Goal: Task Accomplishment & Management: Use online tool/utility

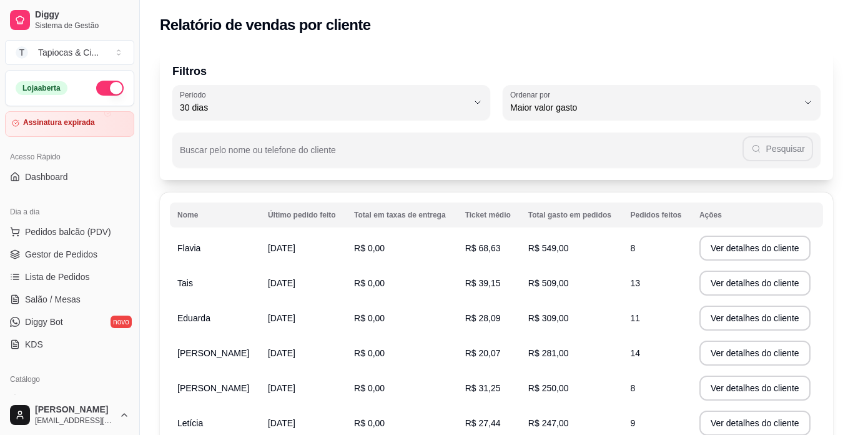
select select "30"
select select "HIGHEST_TOTAL_SPENT_WITH_ORDERS"
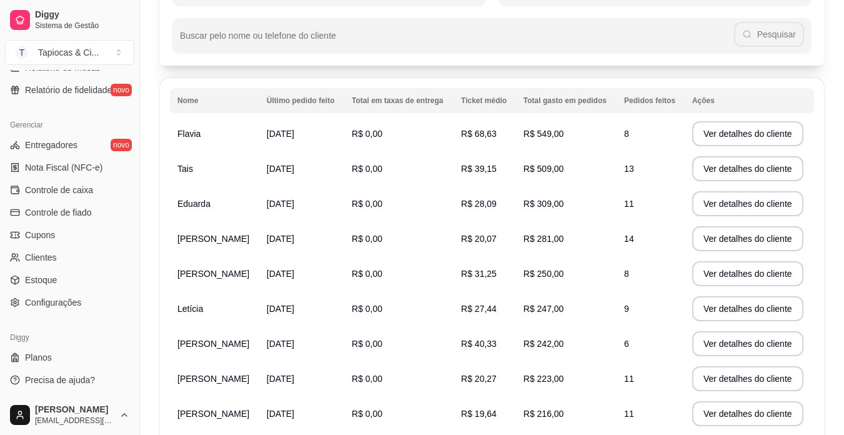
scroll to position [239, 0]
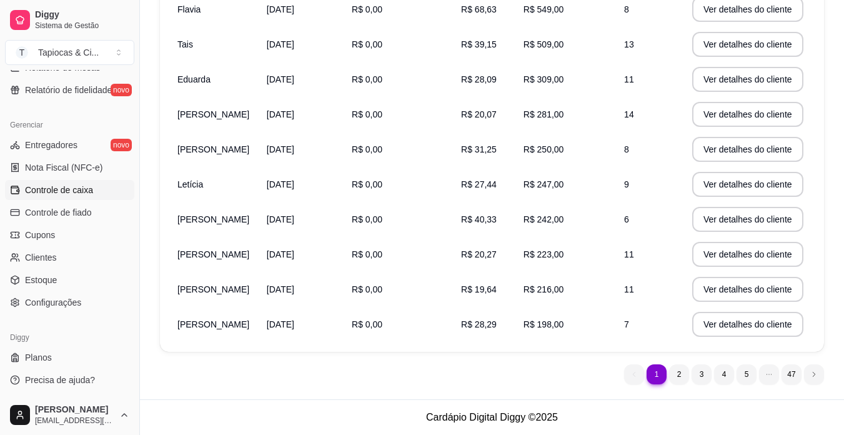
click at [81, 189] on span "Controle de caixa" at bounding box center [59, 190] width 68 height 12
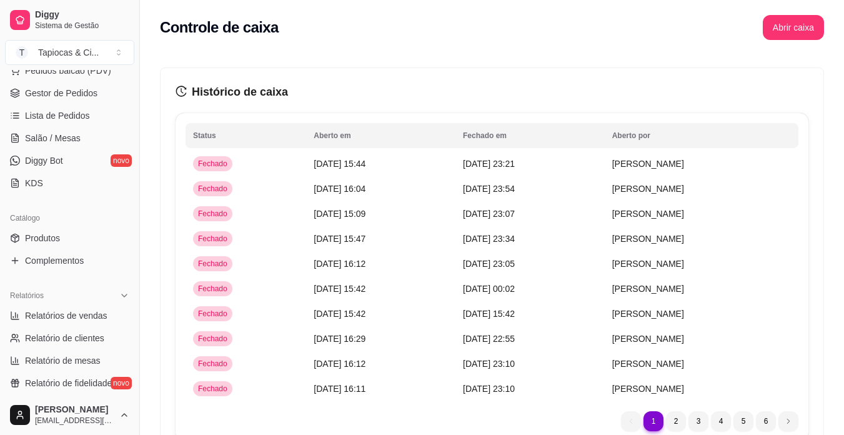
scroll to position [142, 0]
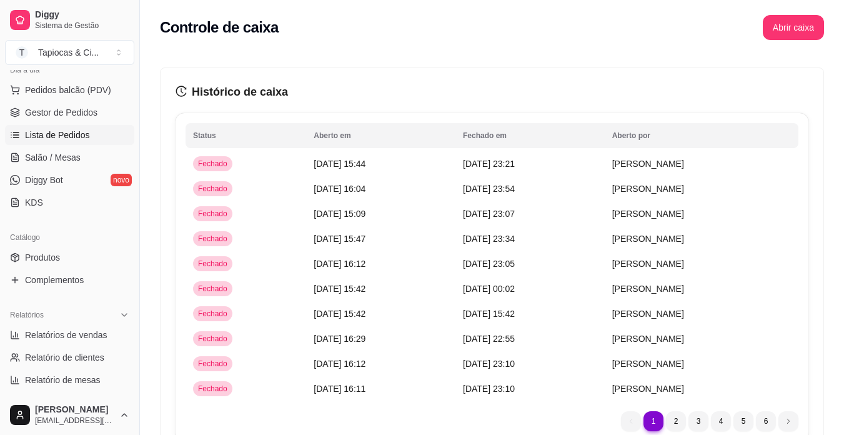
click at [78, 132] on span "Lista de Pedidos" at bounding box center [57, 135] width 65 height 12
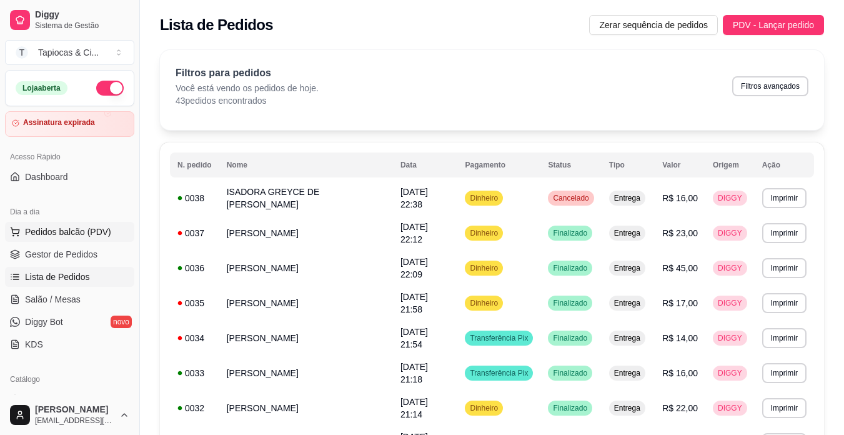
click at [66, 227] on span "Pedidos balcão (PDV)" at bounding box center [68, 232] width 86 height 12
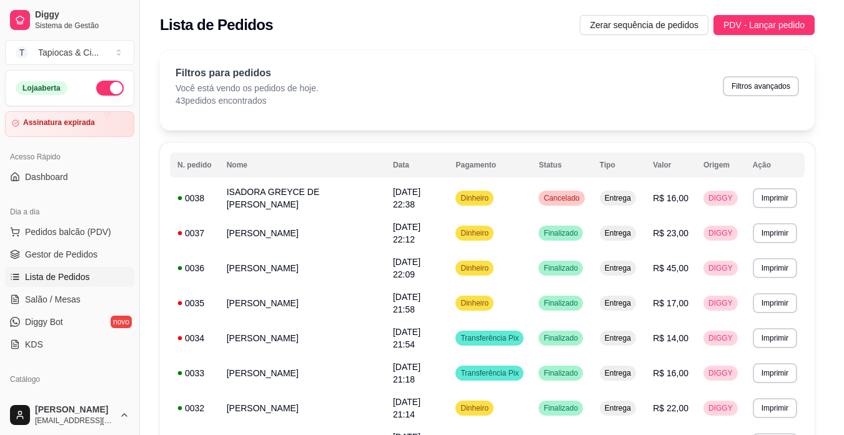
click at [65, 232] on img at bounding box center [89, 235] width 116 height 78
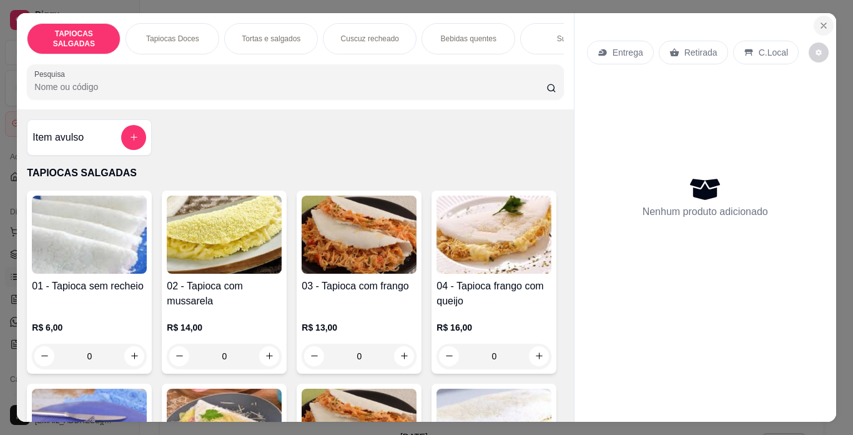
click at [814, 19] on button "Close" at bounding box center [824, 26] width 20 height 20
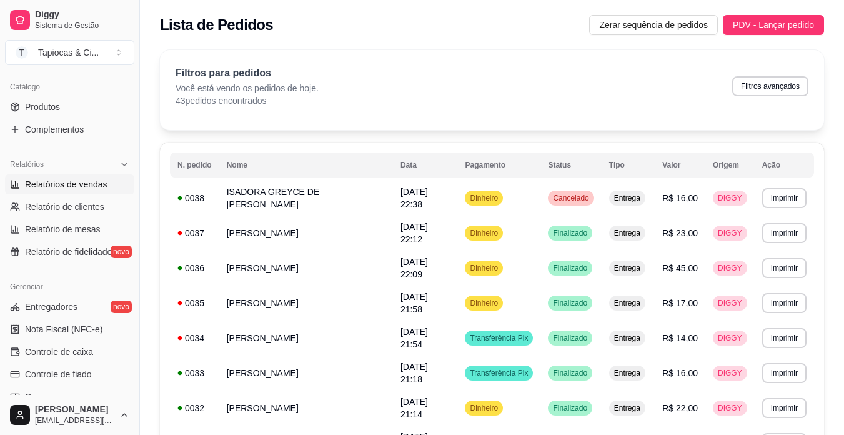
scroll to position [312, 0]
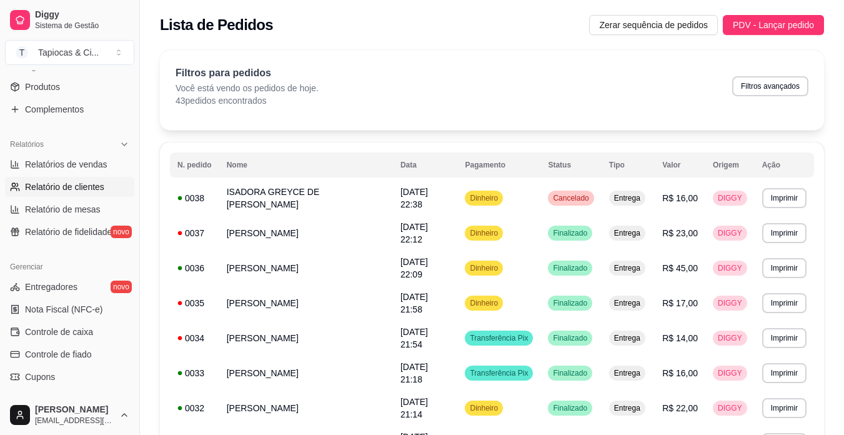
click at [92, 186] on span "Relatório de clientes" at bounding box center [64, 187] width 79 height 12
select select "30"
select select "HIGHEST_TOTAL_SPENT_WITH_ORDERS"
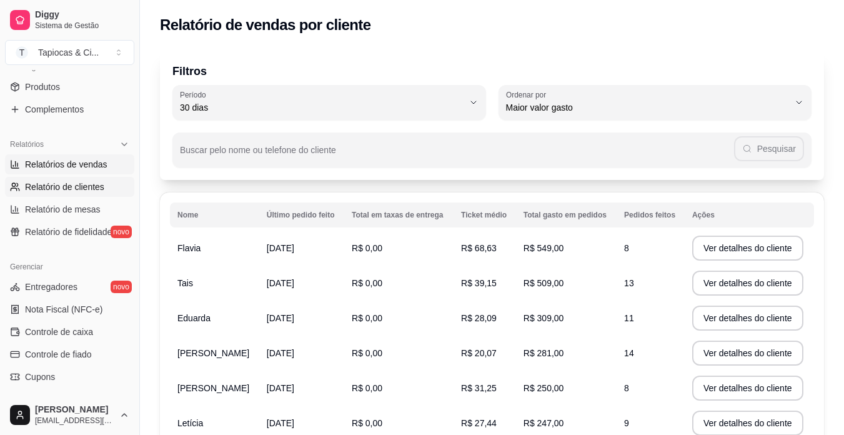
scroll to position [375, 0]
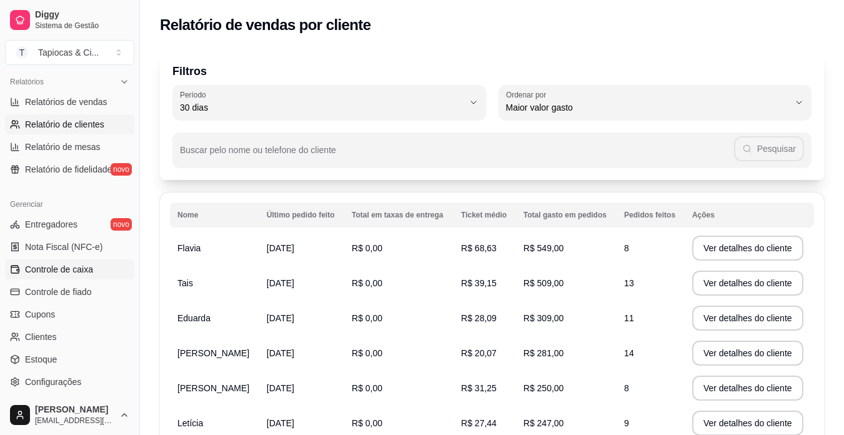
click at [75, 266] on span "Controle de caixa" at bounding box center [59, 269] width 68 height 12
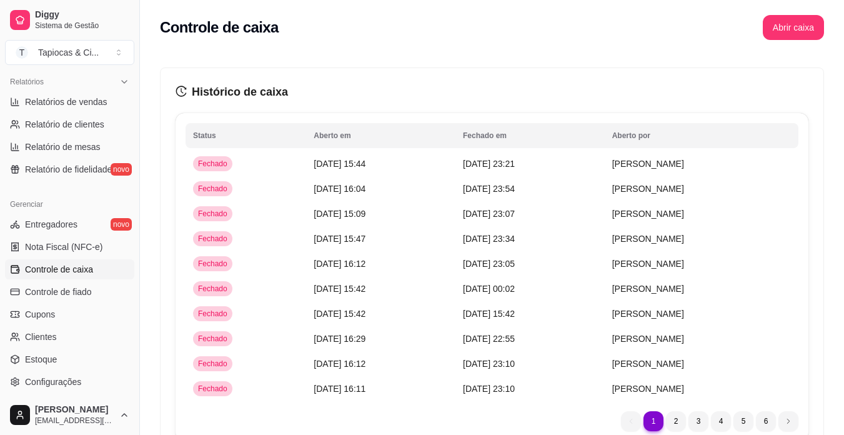
scroll to position [437, 0]
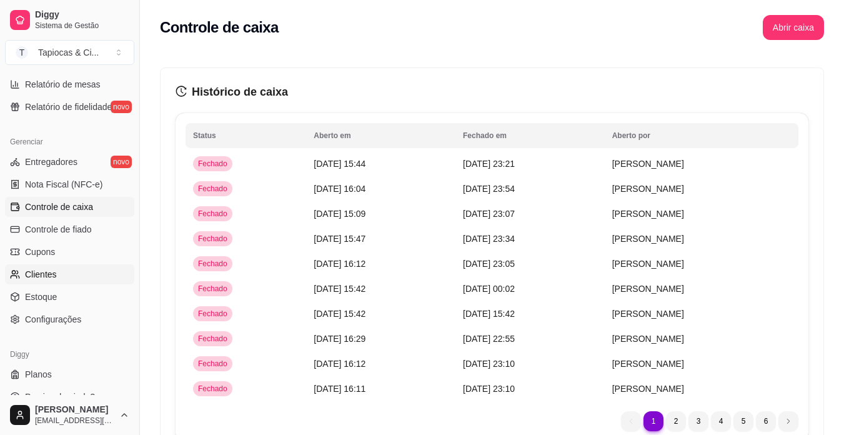
click at [57, 270] on link "Clientes" at bounding box center [69, 274] width 129 height 20
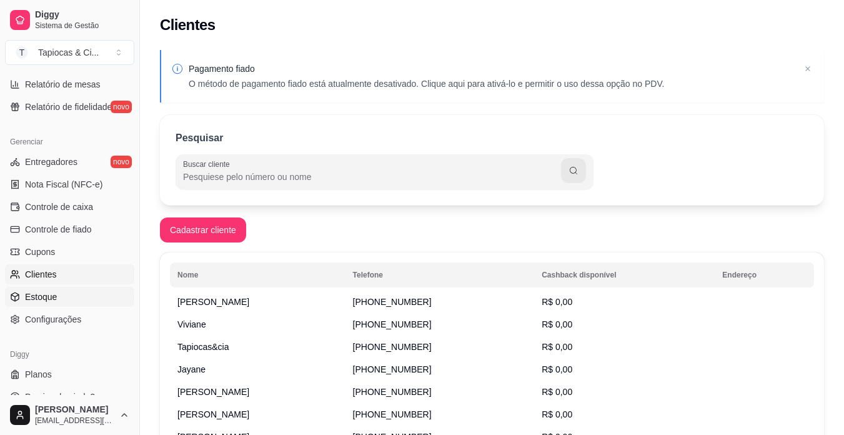
click at [72, 292] on link "Estoque" at bounding box center [69, 297] width 129 height 20
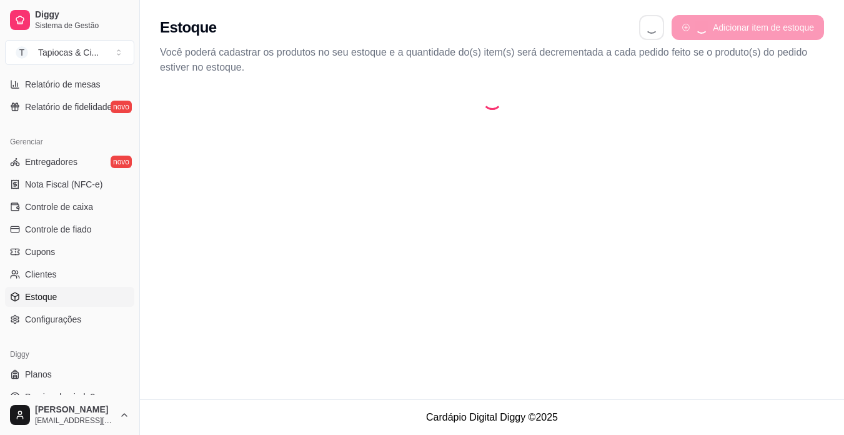
select select "QUANTITY_ORDER"
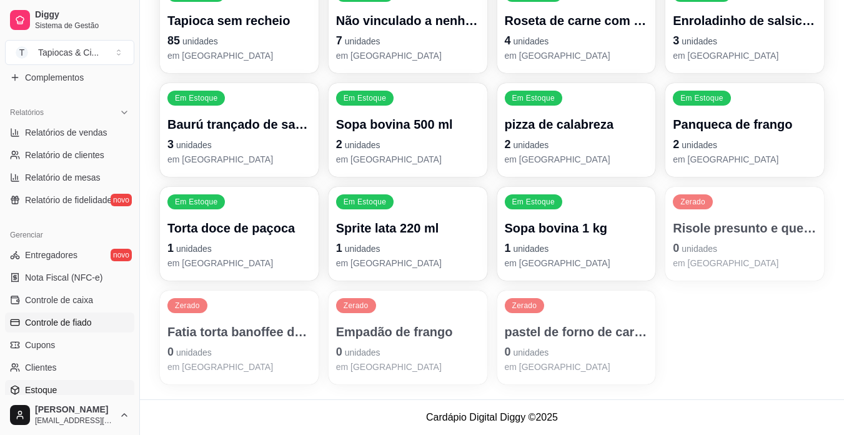
scroll to position [454, 0]
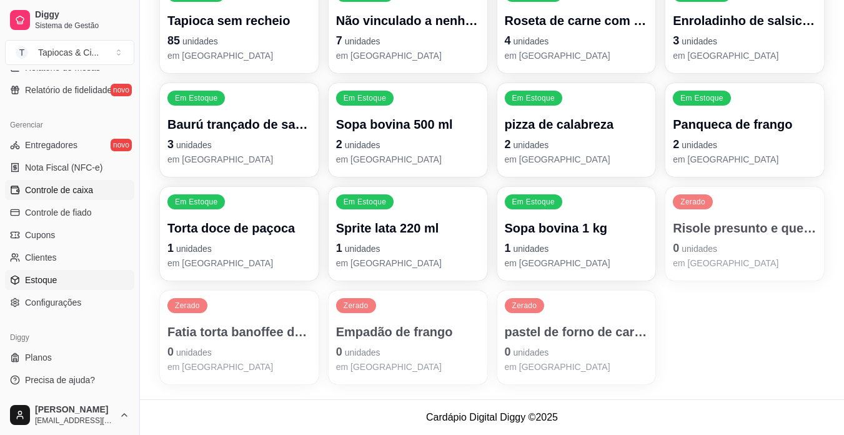
click at [71, 185] on span "Controle de caixa" at bounding box center [59, 190] width 68 height 12
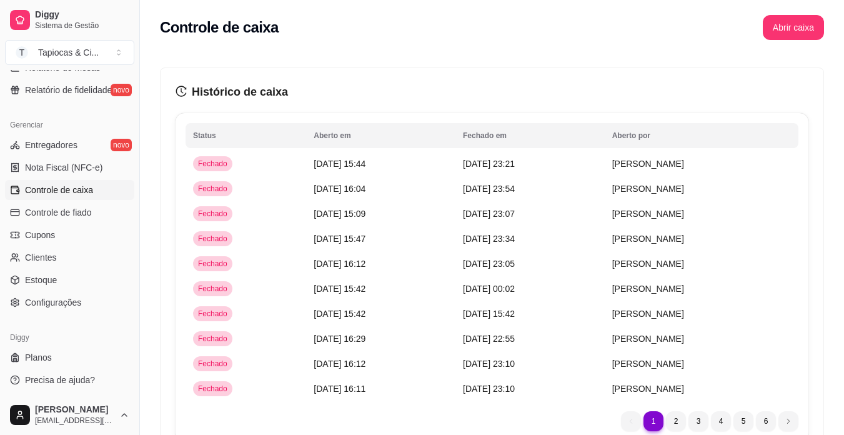
click at [71, 185] on span "Controle de caixa" at bounding box center [59, 190] width 68 height 12
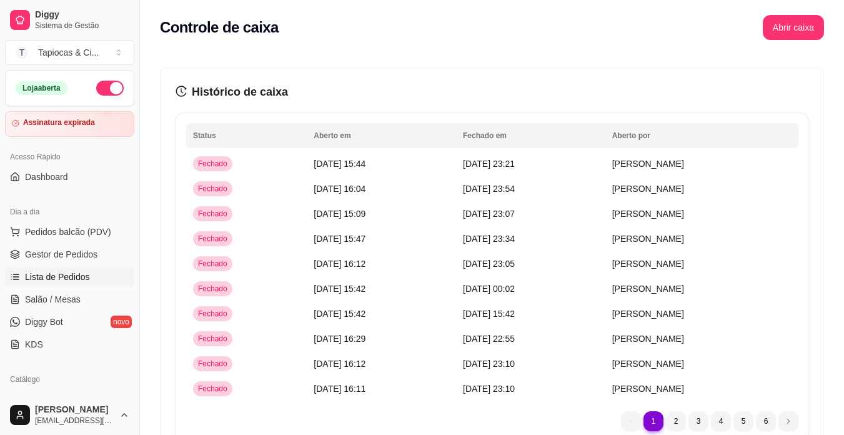
click at [89, 277] on link "Lista de Pedidos" at bounding box center [69, 277] width 129 height 20
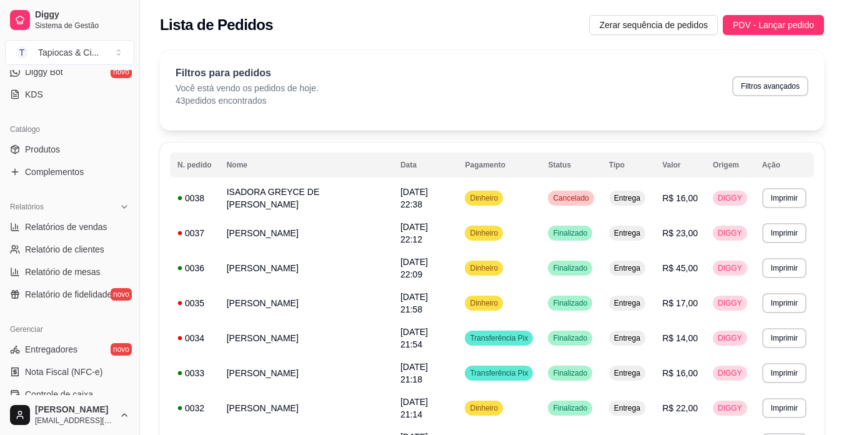
scroll to position [187, 0]
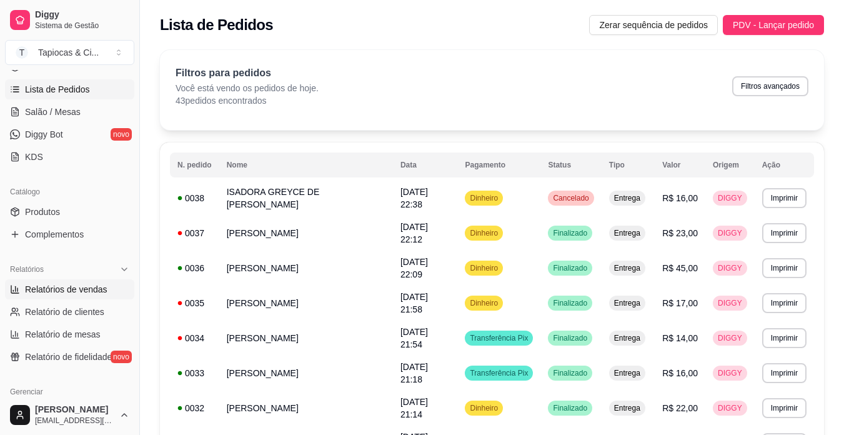
click at [58, 288] on span "Relatórios de vendas" at bounding box center [66, 289] width 82 height 12
select select "ALL"
select select "0"
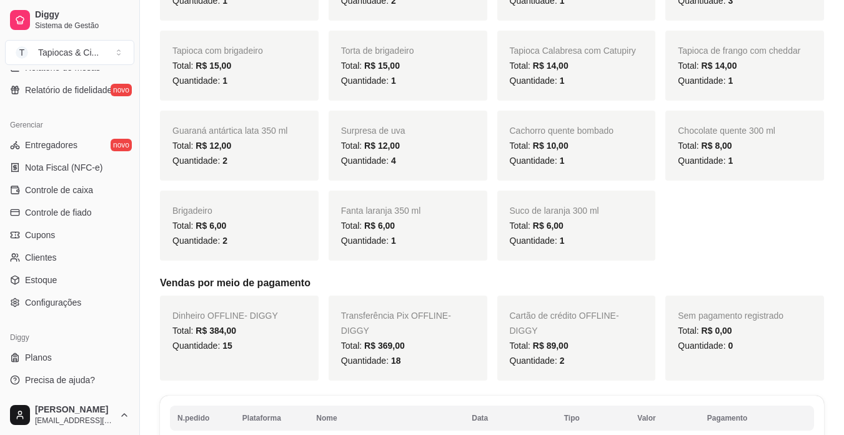
scroll to position [758, 0]
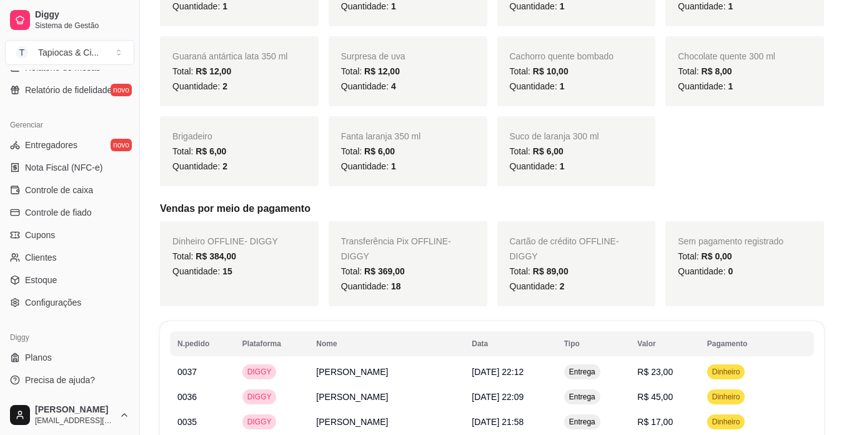
click at [438, 236] on span "Transferência Pix OFFLINE - DIGGY" at bounding box center [396, 248] width 110 height 25
drag, startPoint x: 438, startPoint y: 226, endPoint x: 445, endPoint y: 222, distance: 7.8
click at [445, 236] on span "Transferência Pix OFFLINE - DIGGY" at bounding box center [396, 248] width 110 height 25
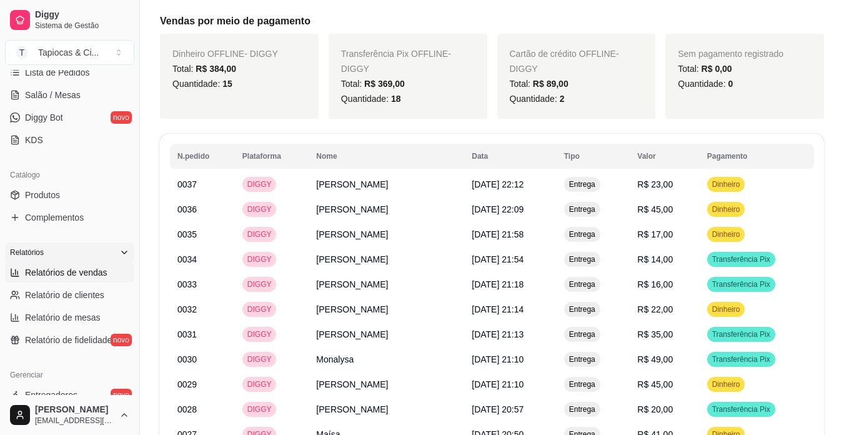
scroll to position [142, 0]
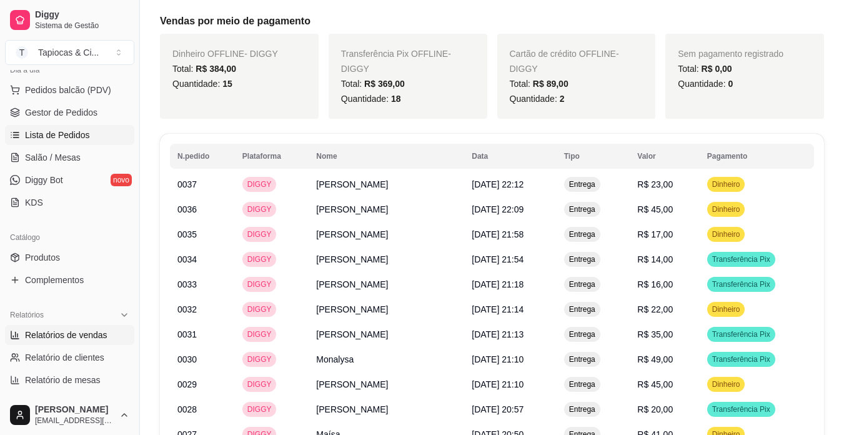
click at [84, 129] on link "Lista de Pedidos" at bounding box center [69, 135] width 129 height 20
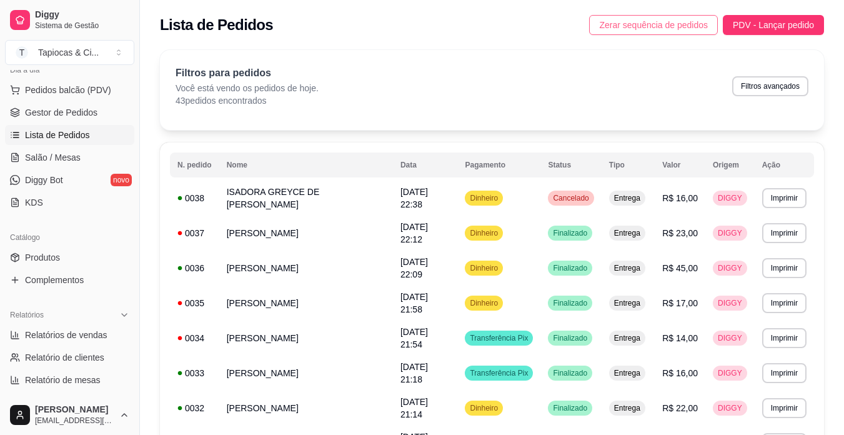
click at [652, 26] on span "Zerar sequência de pedidos" at bounding box center [653, 25] width 109 height 14
